Goal: Information Seeking & Learning: Learn about a topic

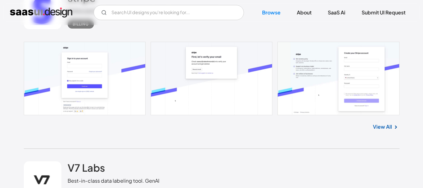
scroll to position [539, 0]
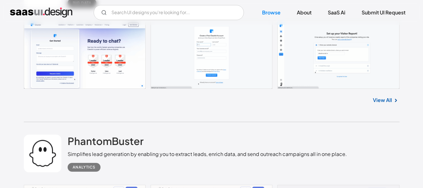
scroll to position [1077, 0]
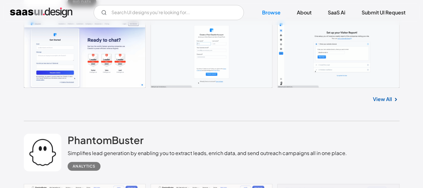
click at [330, 50] on link at bounding box center [212, 54] width 376 height 68
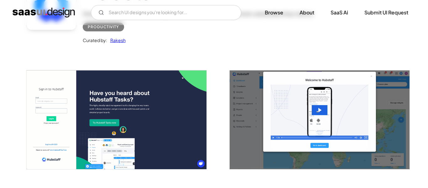
scroll to position [63, 0]
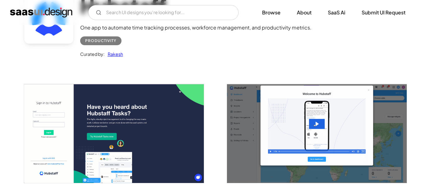
click at [119, 157] on img "open lightbox" at bounding box center [114, 133] width 180 height 99
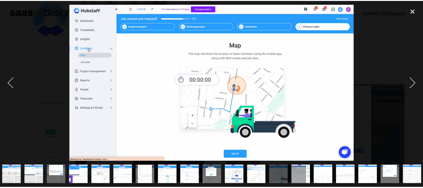
scroll to position [0, 138]
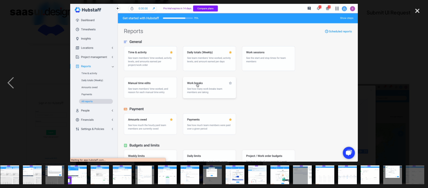
click at [383, 95] on div at bounding box center [214, 83] width 428 height 158
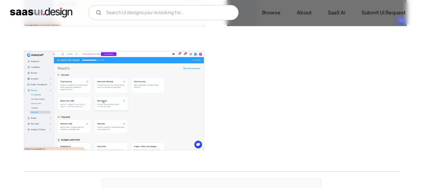
scroll to position [1585, 0]
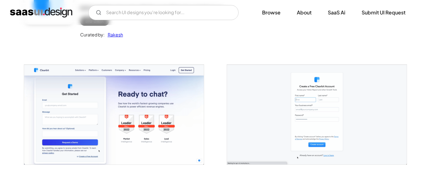
scroll to position [100, 0]
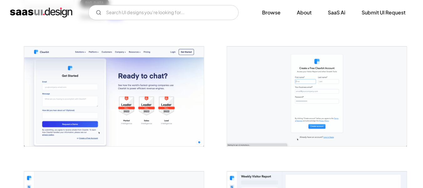
click at [131, 119] on img "open lightbox" at bounding box center [114, 95] width 180 height 99
